Goal: Check status: Check status

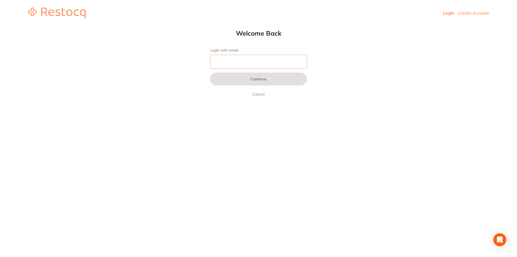
type input "[EMAIL_ADDRESS][DOMAIN_NAME]"
click at [281, 57] on input "[EMAIL_ADDRESS][DOMAIN_NAME]" at bounding box center [258, 62] width 97 height 14
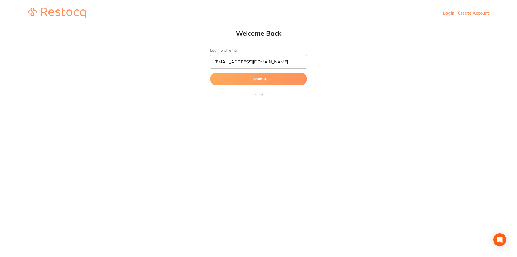
click at [304, 79] on button "Continue" at bounding box center [258, 78] width 97 height 13
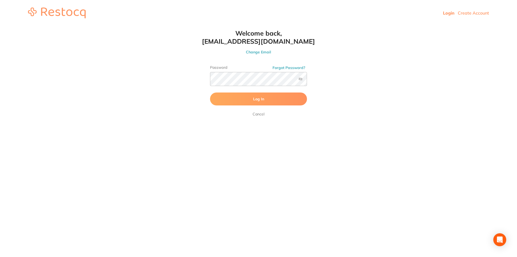
click at [291, 102] on button "Log In" at bounding box center [258, 98] width 97 height 13
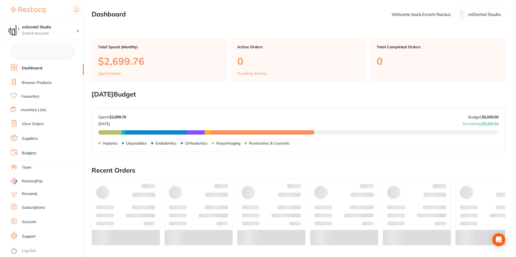
checkbox input "false"
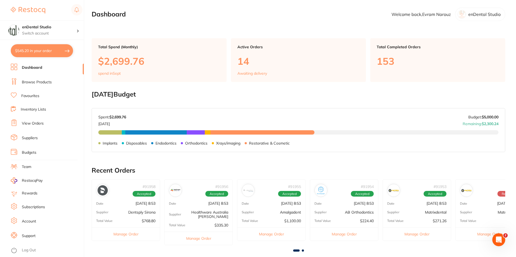
click at [54, 81] on li "Browse Products" at bounding box center [47, 82] width 73 height 8
click at [134, 237] on button "Manage Order" at bounding box center [126, 233] width 68 height 13
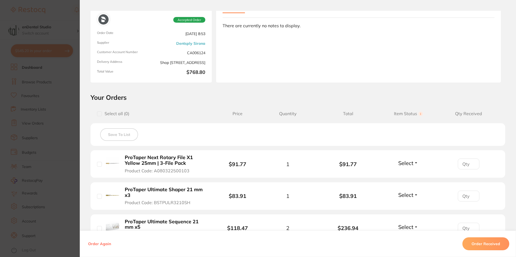
scroll to position [162, 0]
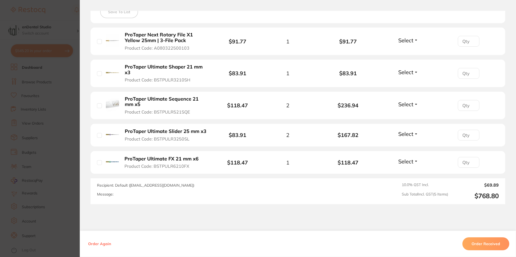
click at [44, 161] on section "Order ID: Restocq- 91958 Order Information Accepted Order Order Date [DATE] 8:5…" at bounding box center [258, 128] width 516 height 257
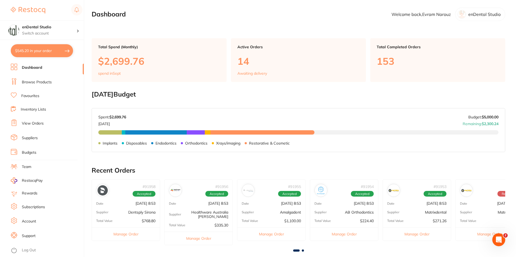
click at [185, 236] on button "Manage Order" at bounding box center [199, 237] width 68 height 13
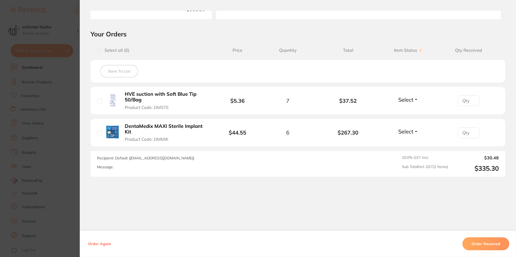
scroll to position [0, 0]
click at [69, 178] on section "Order ID: Restocq- 91956 Order Information Accepted Order Order Date [DATE] 8:5…" at bounding box center [258, 128] width 516 height 257
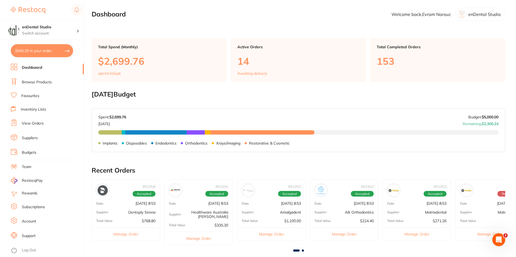
click at [277, 233] on button "Manage Order" at bounding box center [271, 233] width 68 height 13
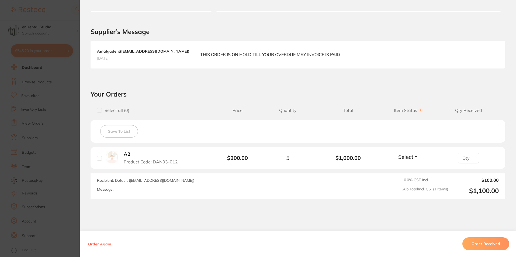
scroll to position [132, 0]
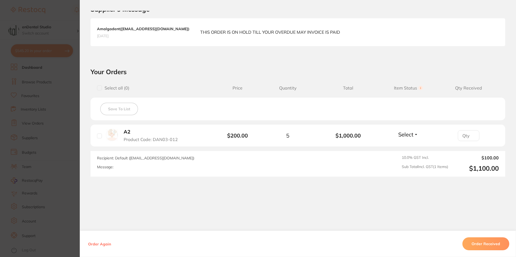
click at [59, 170] on section "Order ID: Restocq- 91955 Order Information Accepted Order Order Date [DATE] 8:5…" at bounding box center [258, 128] width 516 height 257
